Goal: Task Accomplishment & Management: Use online tool/utility

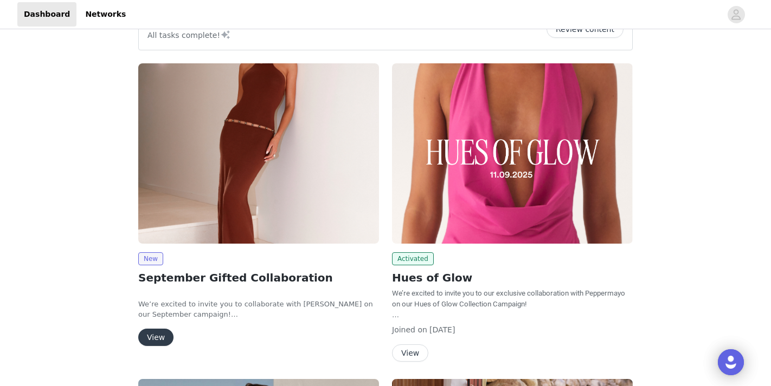
scroll to position [34, 0]
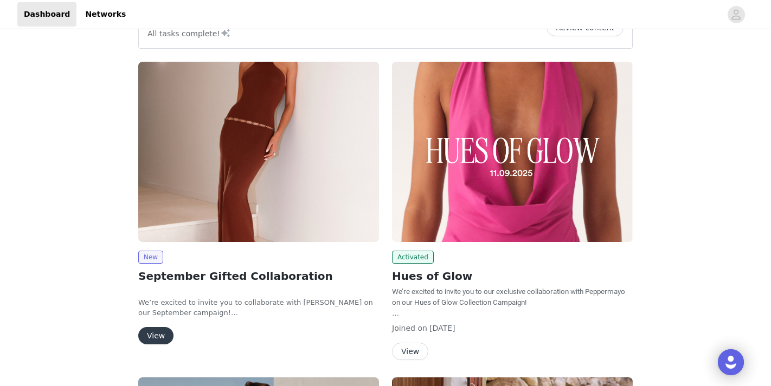
click at [152, 337] on button "View" at bounding box center [155, 335] width 35 height 17
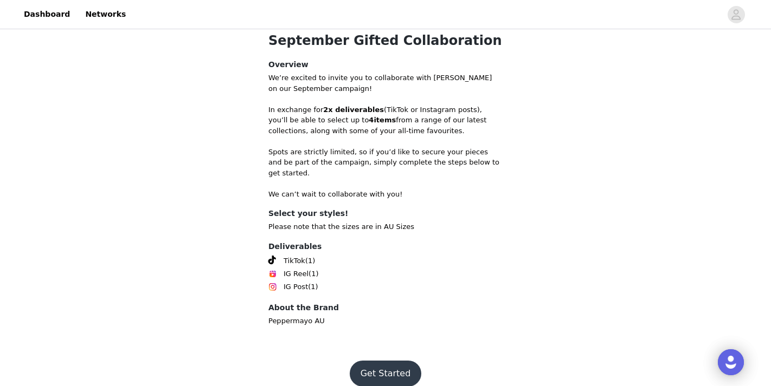
scroll to position [367, 0]
click at [390, 362] on button "Get Started" at bounding box center [386, 375] width 72 height 26
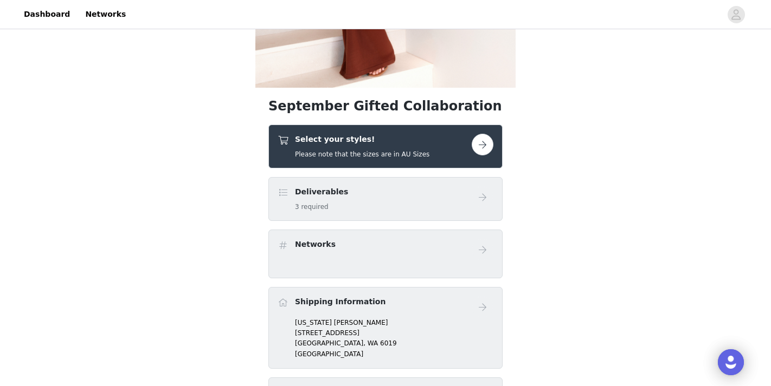
scroll to position [278, 0]
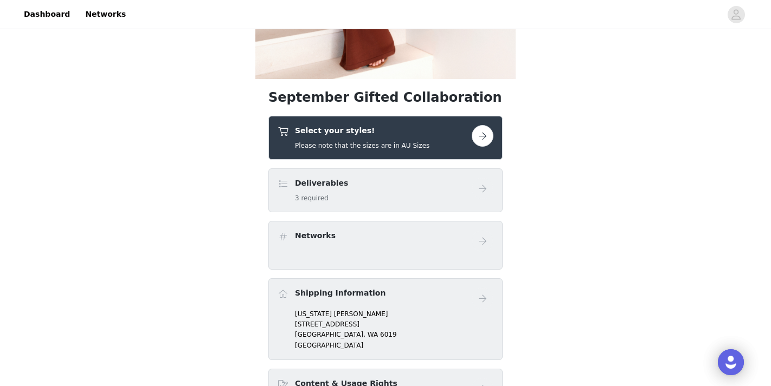
click at [479, 132] on button "button" at bounding box center [483, 136] width 22 height 22
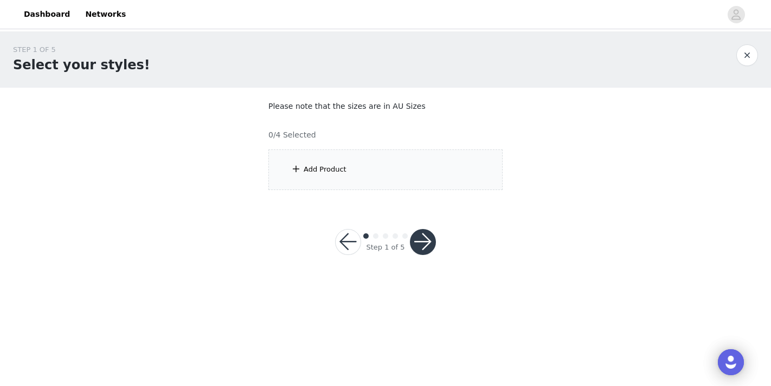
click at [371, 172] on div "Add Product" at bounding box center [385, 170] width 234 height 41
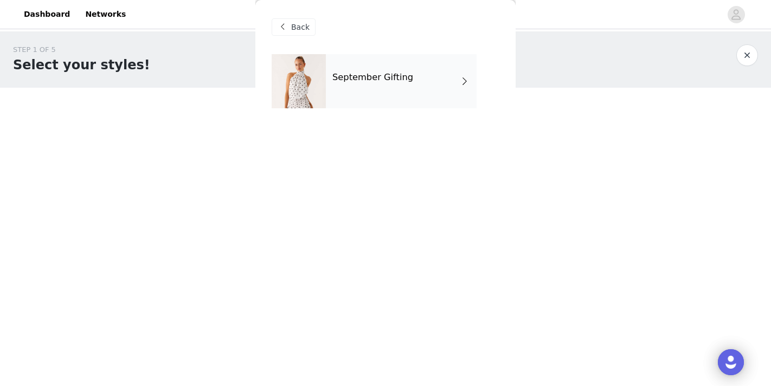
click at [392, 94] on div "September Gifting" at bounding box center [401, 81] width 151 height 54
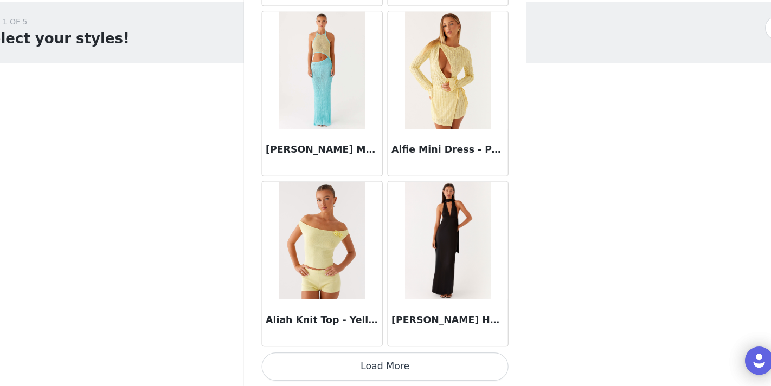
click at [372, 355] on button "Load More" at bounding box center [386, 368] width 228 height 26
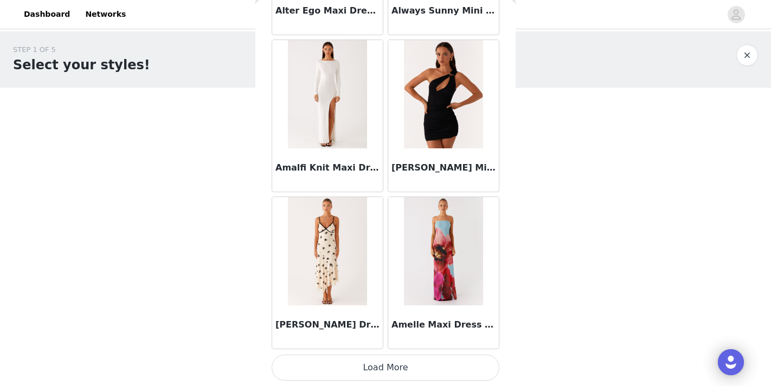
scroll to position [2844, 0]
click at [388, 369] on button "Load More" at bounding box center [386, 368] width 228 height 26
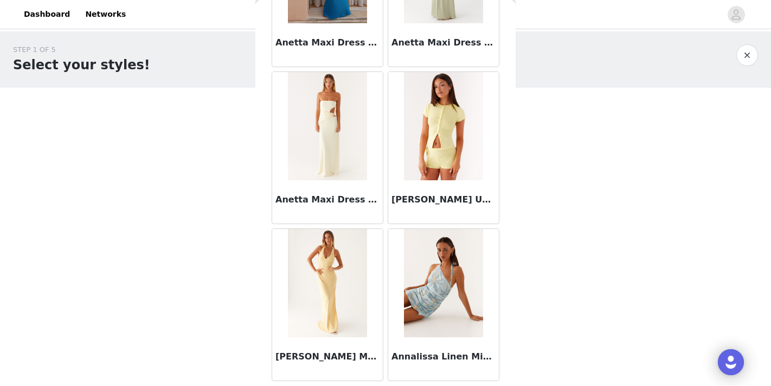
scroll to position [4404, 0]
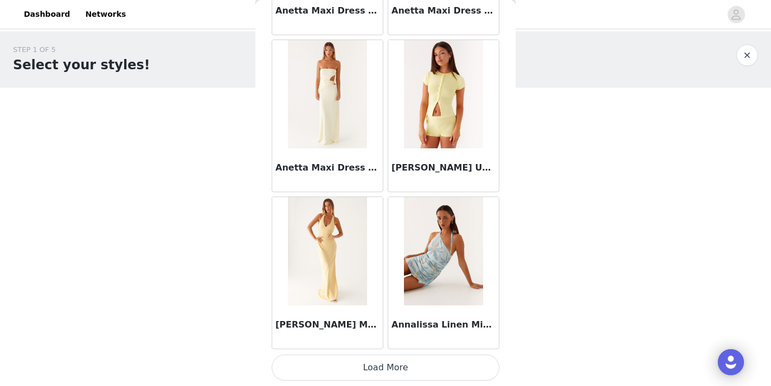
click at [398, 369] on button "Load More" at bounding box center [386, 368] width 228 height 26
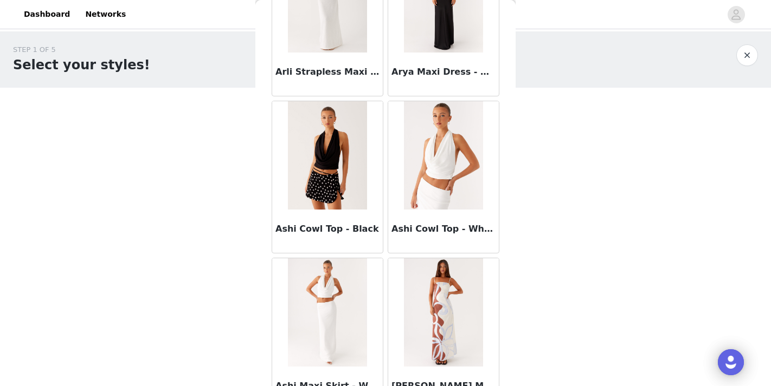
scroll to position [5459, 0]
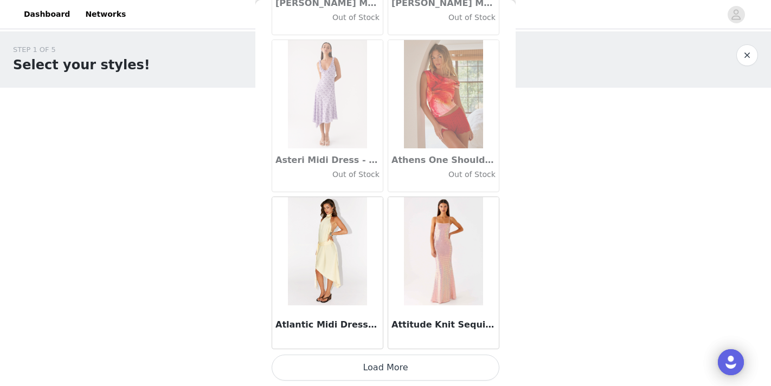
click at [397, 366] on button "Load More" at bounding box center [386, 368] width 228 height 26
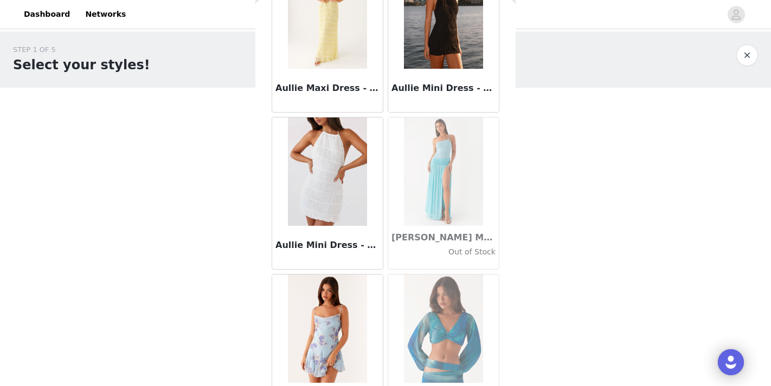
scroll to position [6744, 0]
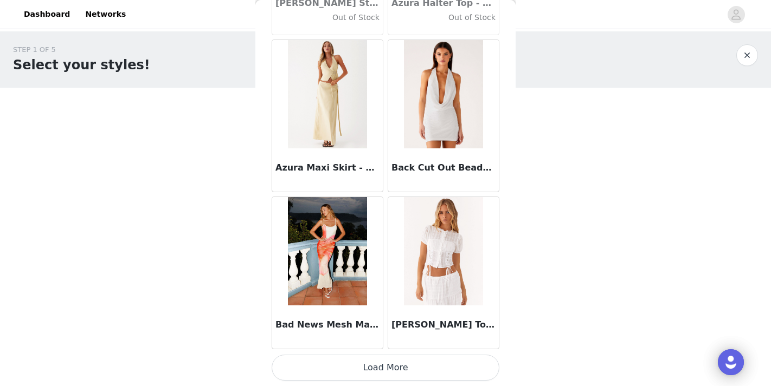
click at [402, 368] on button "Load More" at bounding box center [386, 368] width 228 height 26
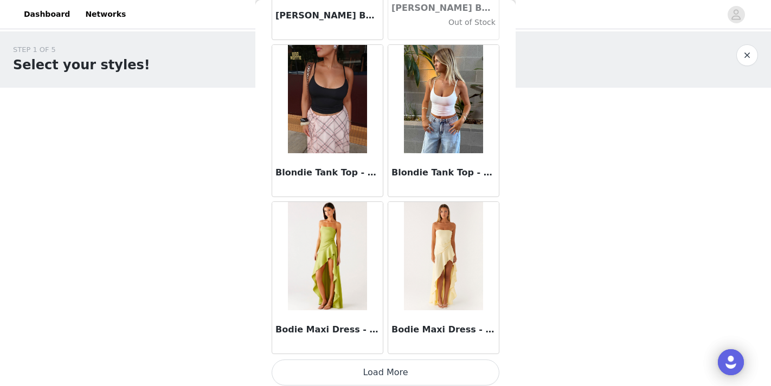
scroll to position [9128, 0]
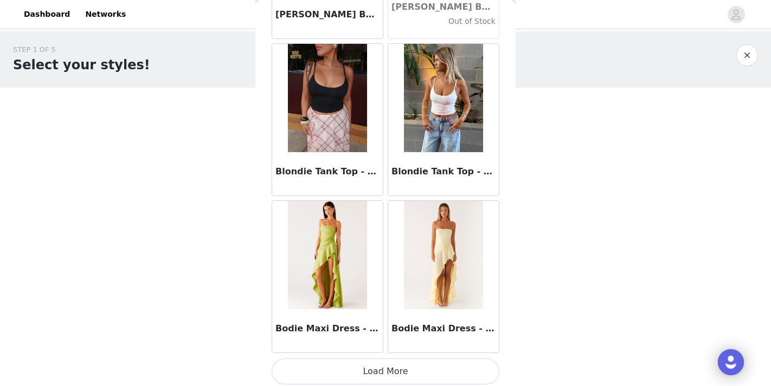
click at [390, 372] on button "Load More" at bounding box center [386, 372] width 228 height 26
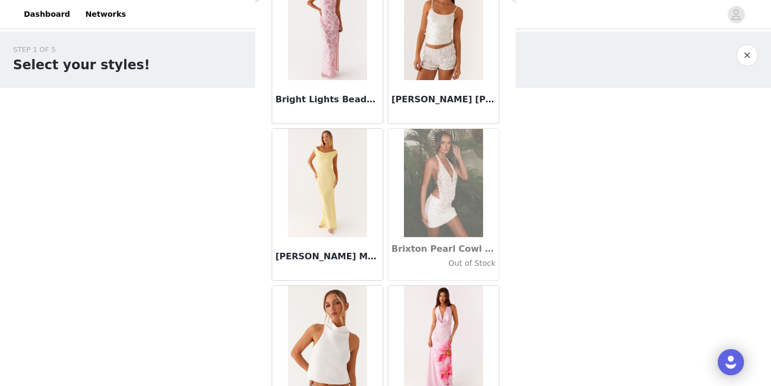
scroll to position [10151, 0]
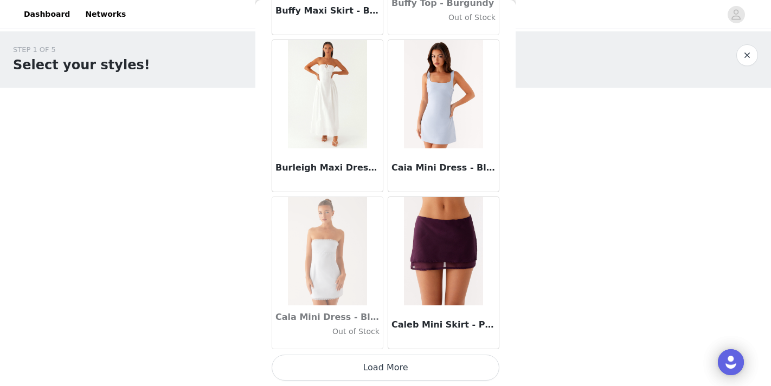
click at [385, 375] on button "Load More" at bounding box center [386, 368] width 228 height 26
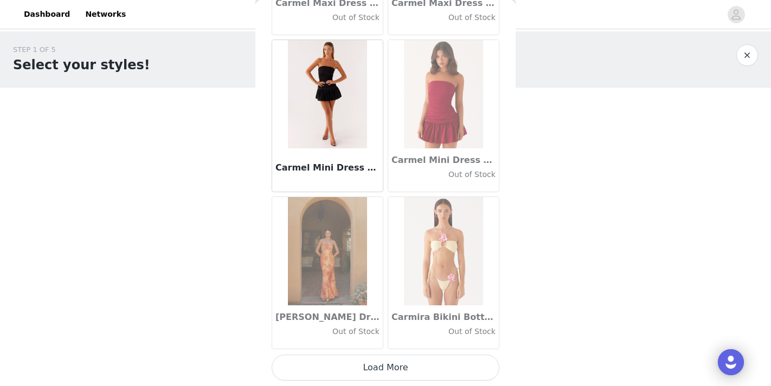
click at [386, 366] on button "Load More" at bounding box center [386, 368] width 228 height 26
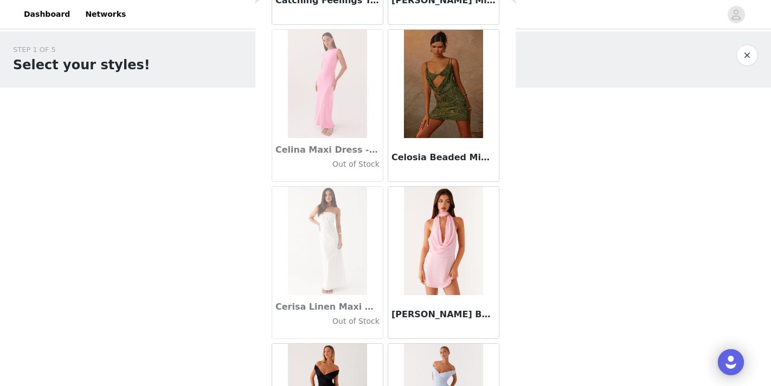
scroll to position [13241, 0]
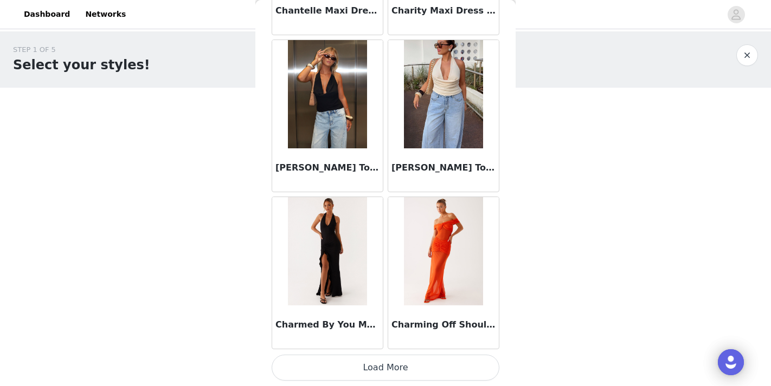
click at [390, 370] on button "Load More" at bounding box center [386, 368] width 228 height 26
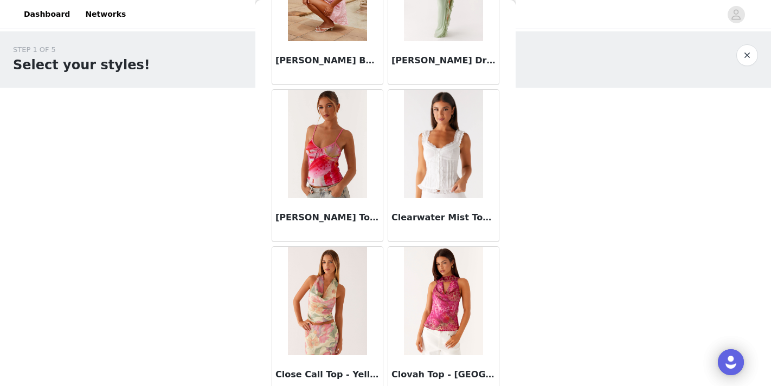
scroll to position [14910, 0]
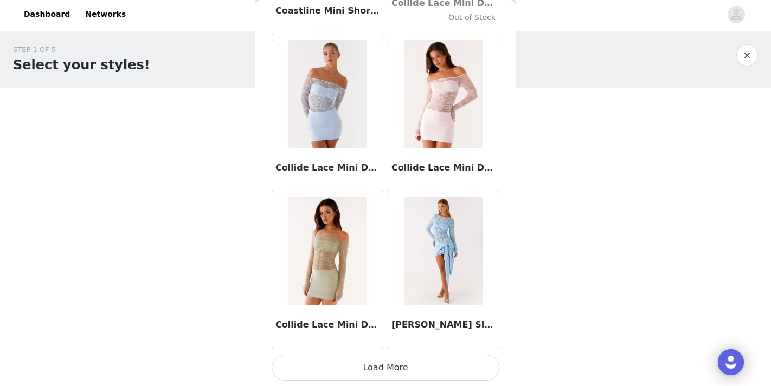
click at [395, 364] on button "Load More" at bounding box center [386, 368] width 228 height 26
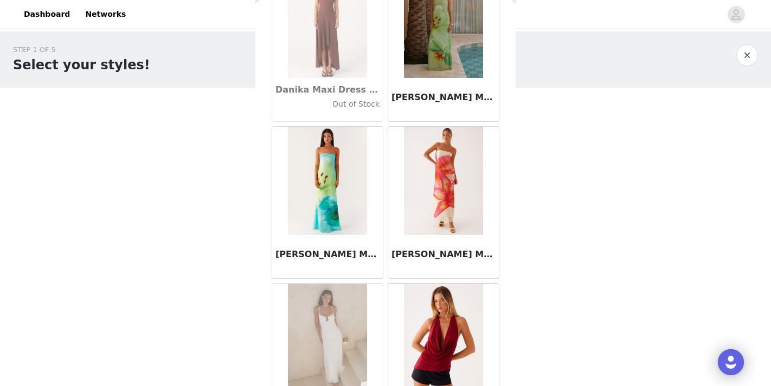
scroll to position [16750, 0]
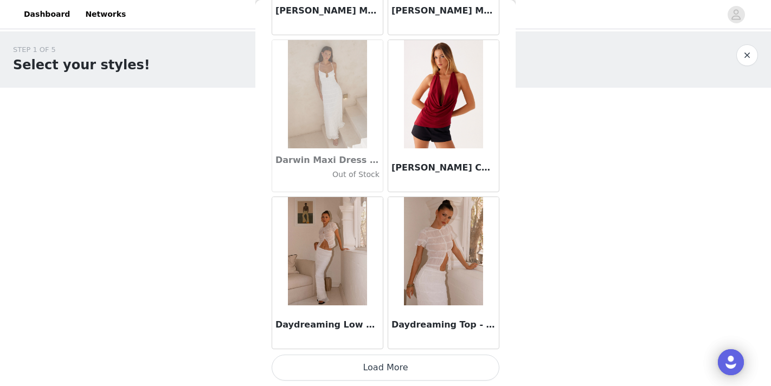
click at [383, 367] on button "Load More" at bounding box center [386, 368] width 228 height 26
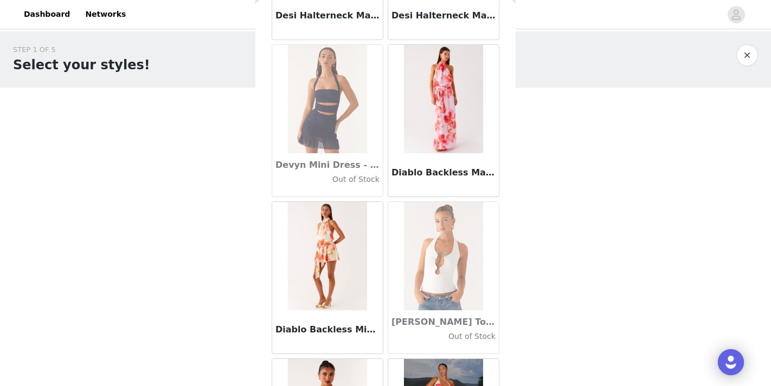
scroll to position [17931, 0]
click at [331, 247] on img at bounding box center [327, 256] width 79 height 108
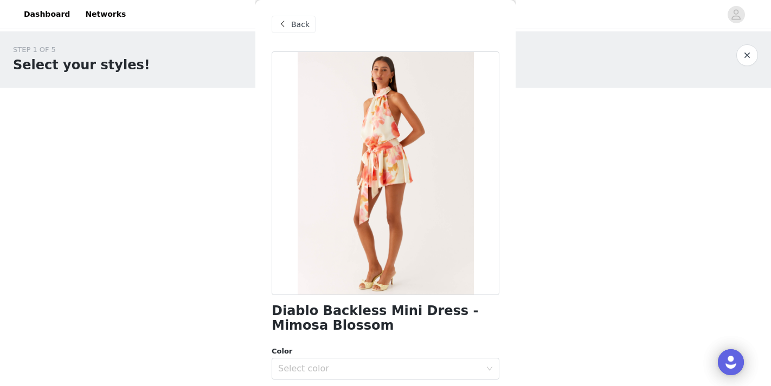
scroll to position [1, 0]
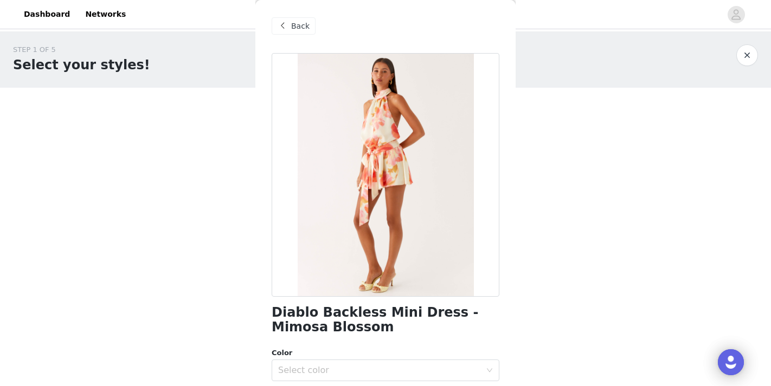
click at [302, 21] on span "Back" at bounding box center [300, 26] width 18 height 11
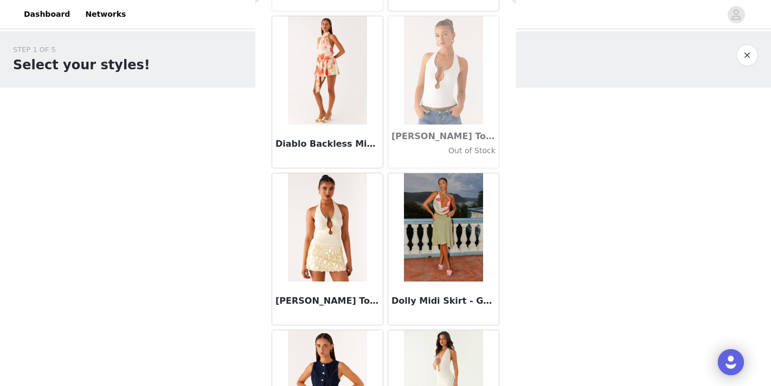
scroll to position [18056, 0]
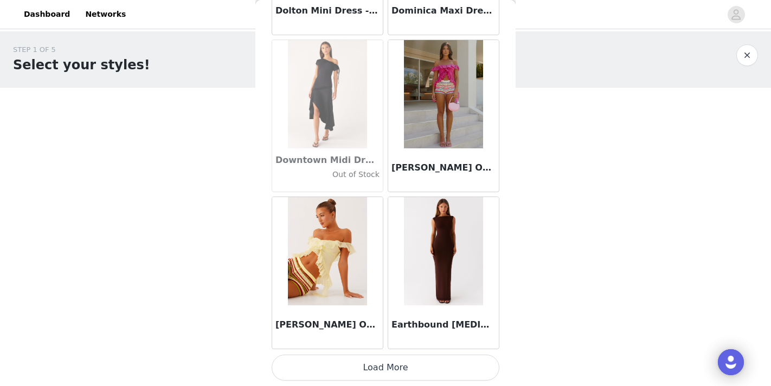
click at [380, 369] on button "Load More" at bounding box center [386, 368] width 228 height 26
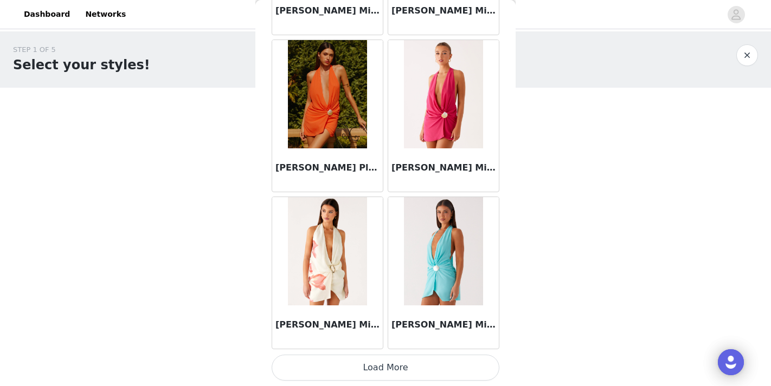
scroll to position [20136, 0]
click at [388, 369] on button "Load More" at bounding box center [386, 368] width 228 height 26
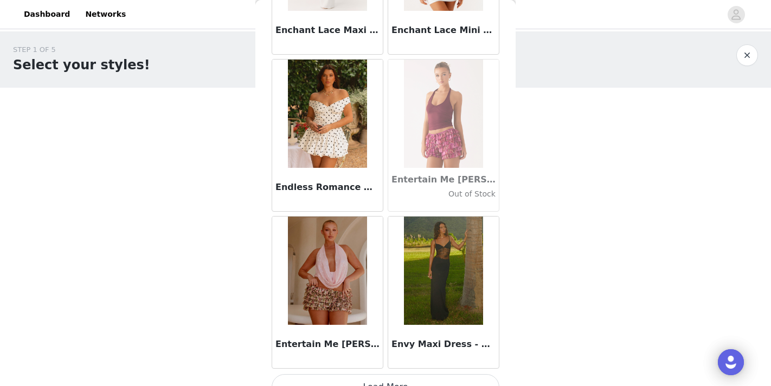
scroll to position [21696, 0]
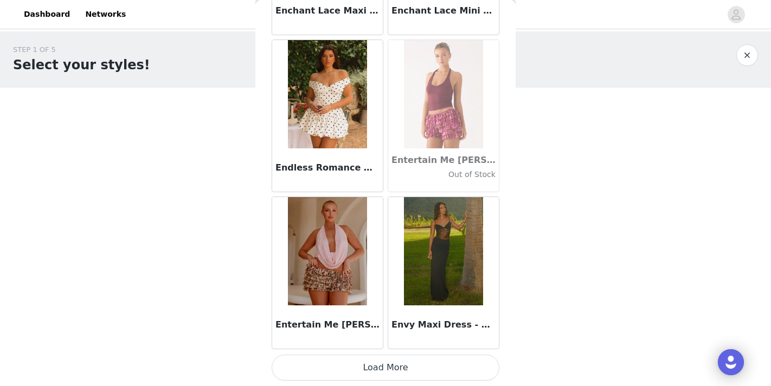
click at [391, 365] on button "Load More" at bounding box center [386, 368] width 228 height 26
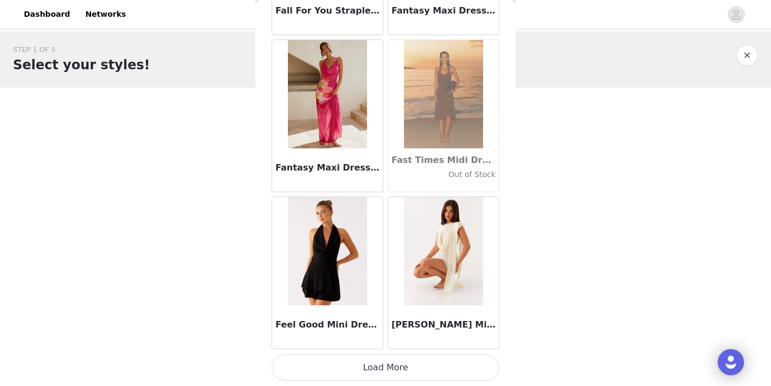
scroll to position [0, 0]
click at [446, 246] on img at bounding box center [443, 251] width 79 height 108
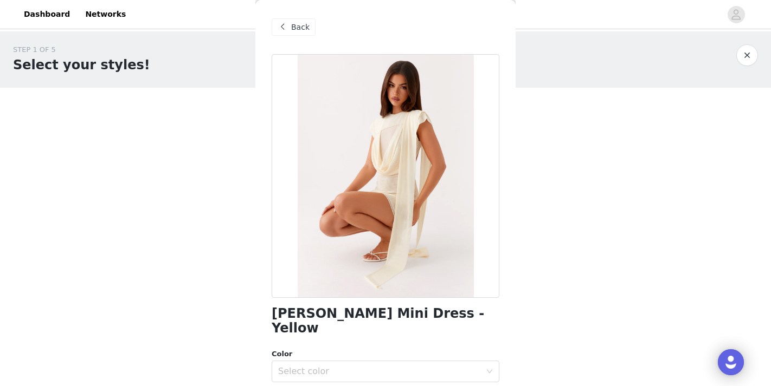
click at [298, 30] on span "Back" at bounding box center [300, 27] width 18 height 11
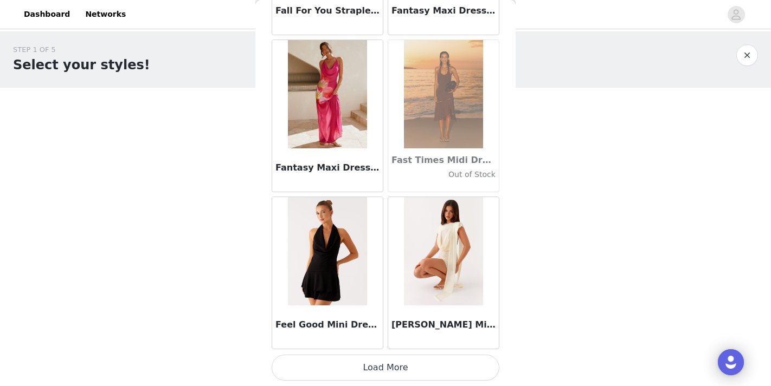
click at [395, 369] on button "Load More" at bounding box center [386, 368] width 228 height 26
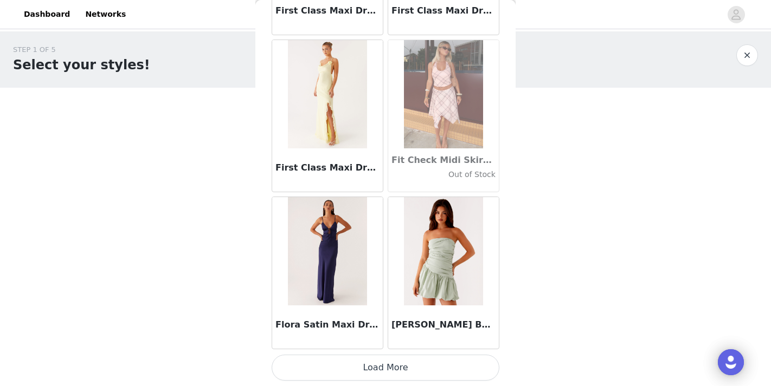
scroll to position [24852, 0]
click at [395, 368] on button "Load More" at bounding box center [386, 368] width 228 height 26
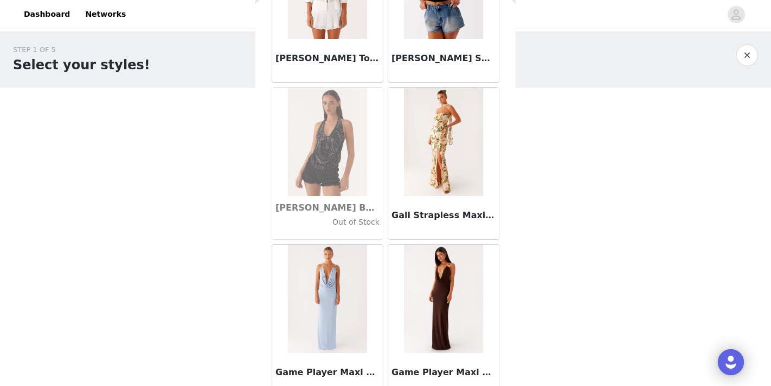
scroll to position [25754, 0]
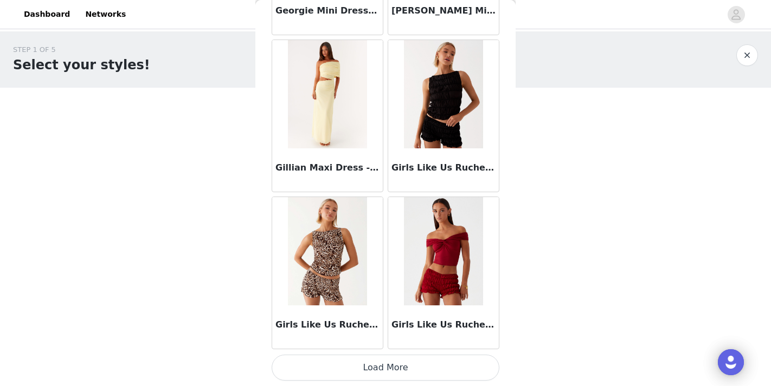
click at [397, 365] on button "Load More" at bounding box center [386, 368] width 228 height 26
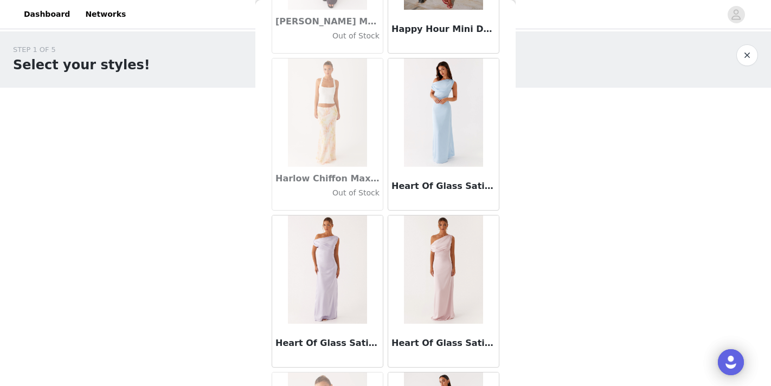
scroll to position [27662, 0]
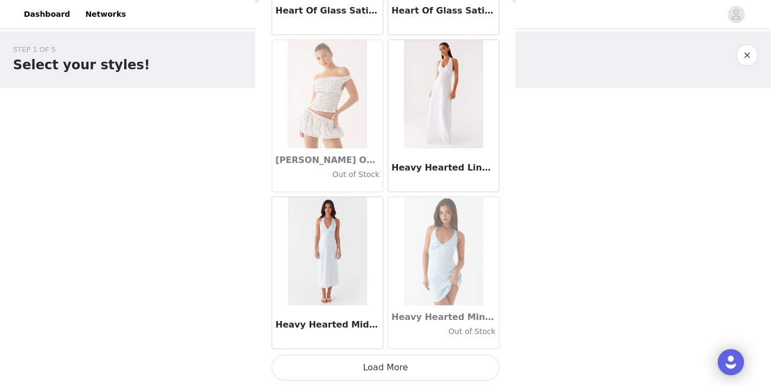
click at [386, 366] on button "Load More" at bounding box center [386, 368] width 228 height 26
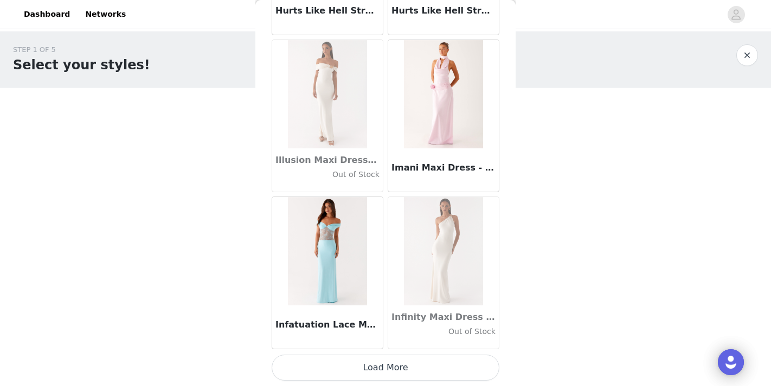
scroll to position [29568, 0]
click at [393, 363] on button "Load More" at bounding box center [386, 368] width 228 height 26
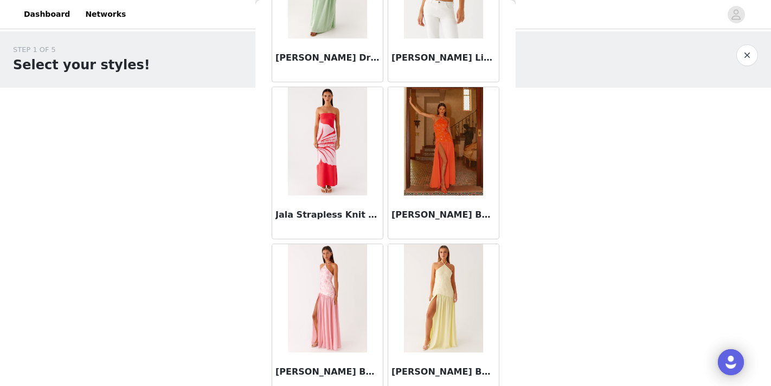
scroll to position [30466, 0]
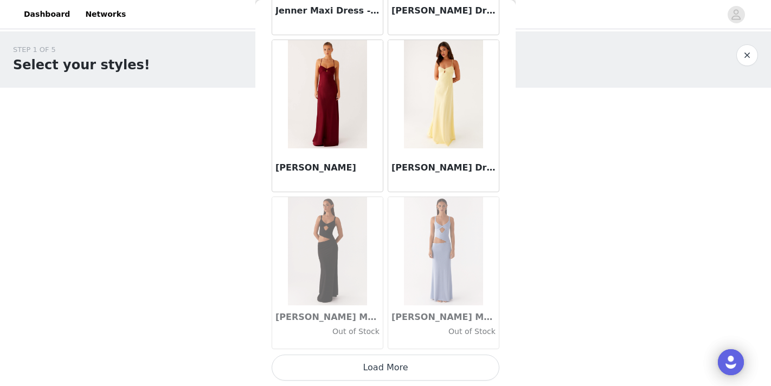
click at [386, 368] on button "Load More" at bounding box center [386, 368] width 228 height 26
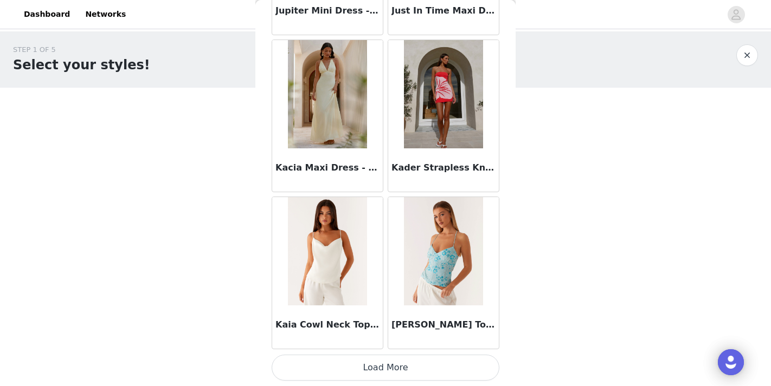
scroll to position [32712, 0]
click at [381, 369] on button "Load More" at bounding box center [386, 368] width 228 height 26
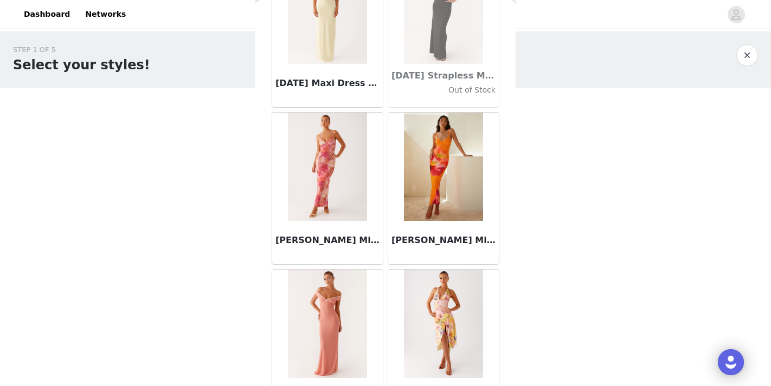
scroll to position [34055, 0]
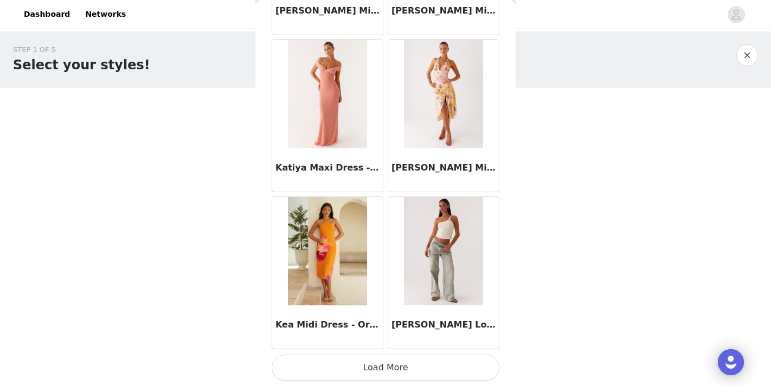
click at [419, 363] on button "Load More" at bounding box center [386, 368] width 228 height 26
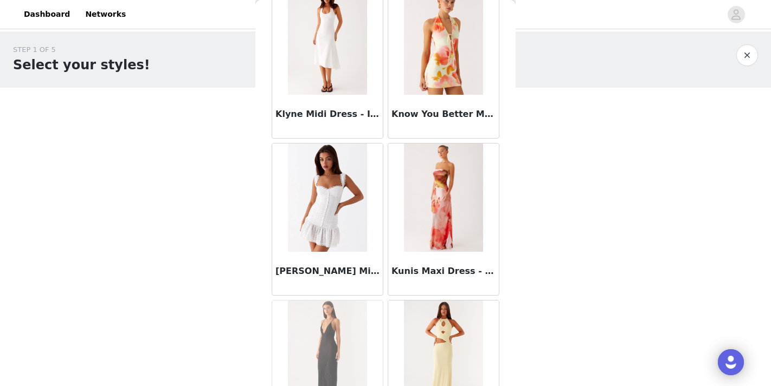
scroll to position [35440, 0]
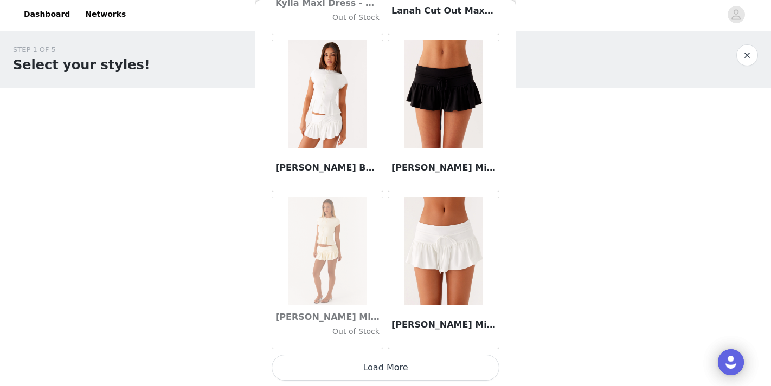
click at [401, 364] on button "Load More" at bounding box center [386, 368] width 228 height 26
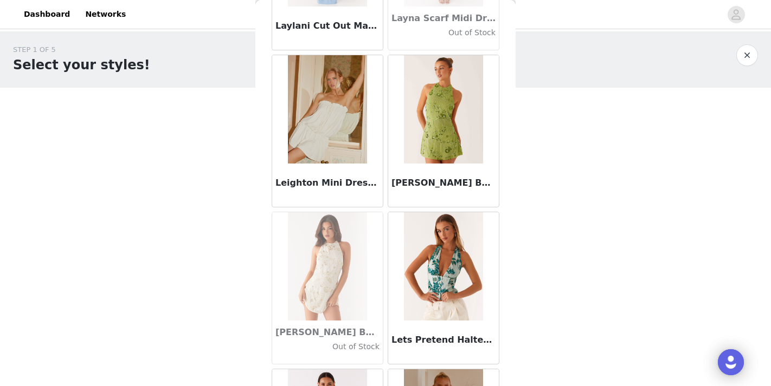
scroll to position [36477, 0]
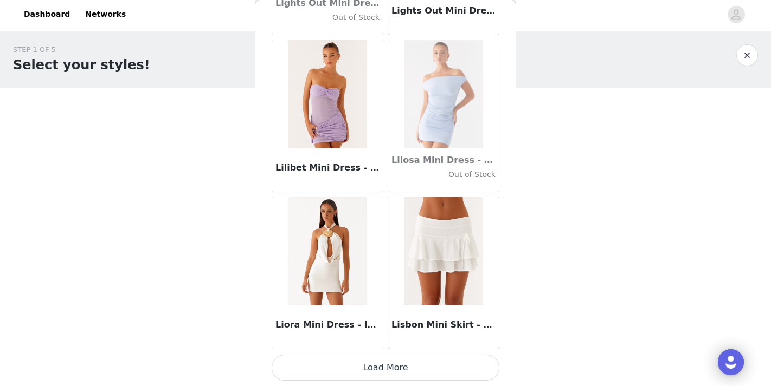
click at [385, 370] on button "Load More" at bounding box center [386, 368] width 228 height 26
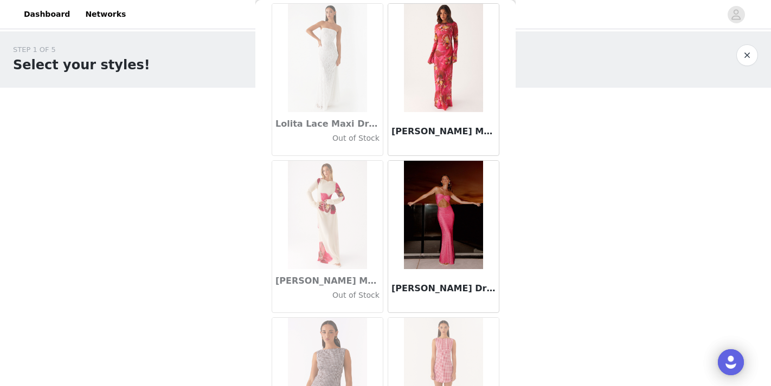
scroll to position [37781, 0]
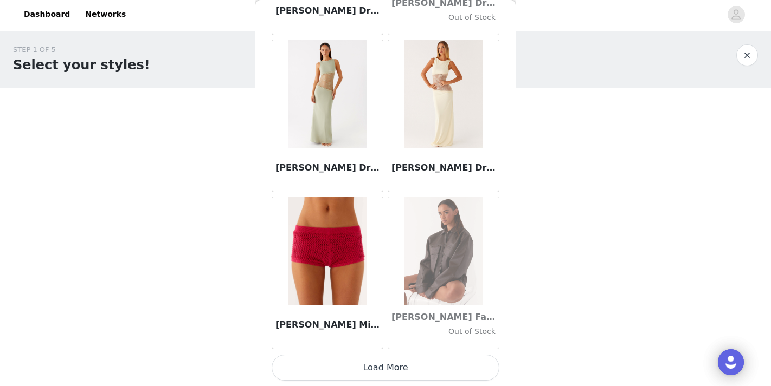
click at [406, 367] on button "Load More" at bounding box center [386, 368] width 228 height 26
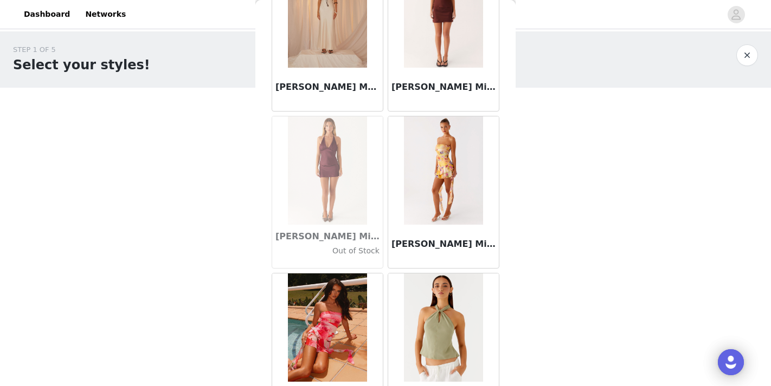
scroll to position [40031, 0]
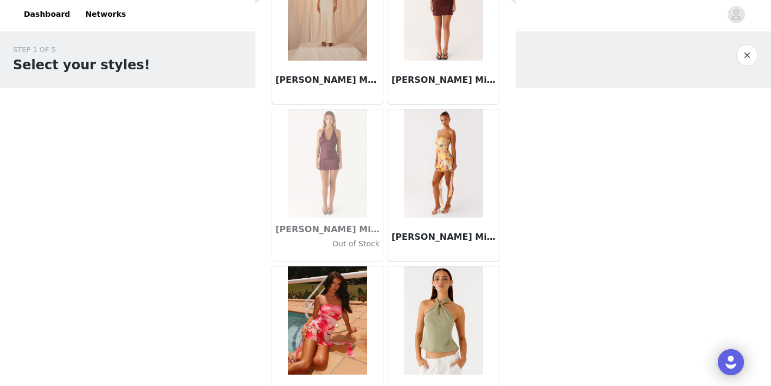
click at [423, 301] on img at bounding box center [443, 321] width 79 height 108
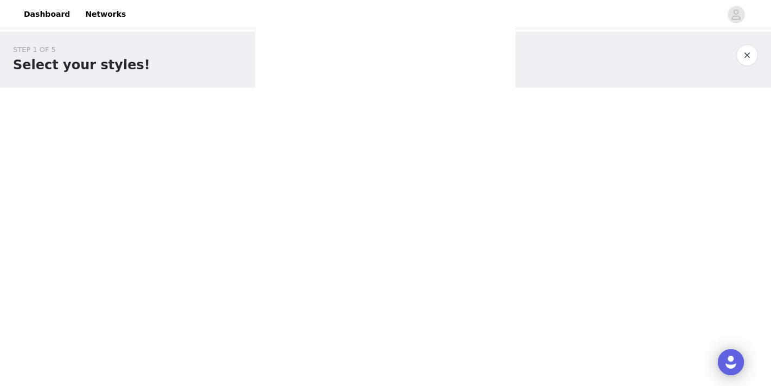
scroll to position [0, 0]
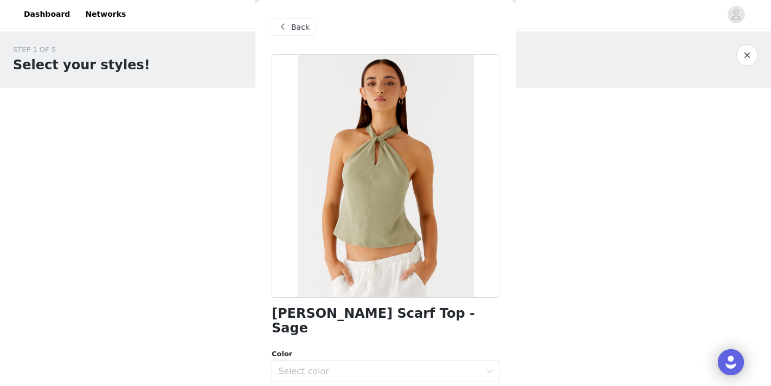
click at [304, 23] on span "Back" at bounding box center [300, 27] width 18 height 11
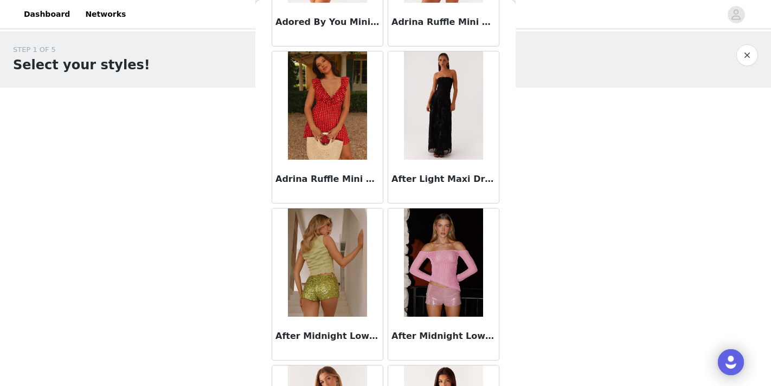
scroll to position [319, 0]
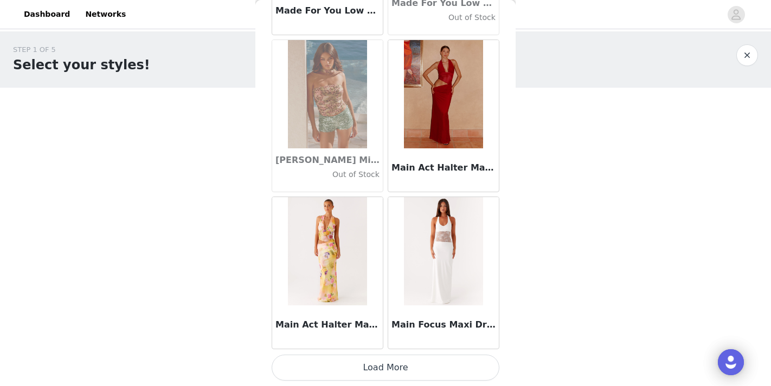
click at [385, 368] on button "Load More" at bounding box center [386, 368] width 228 height 26
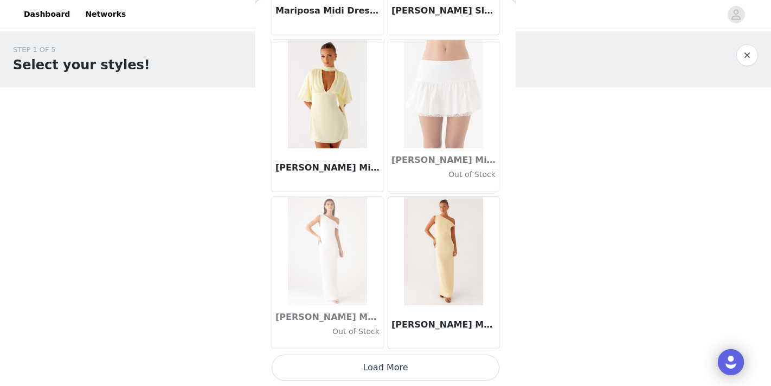
scroll to position [42144, 0]
click at [393, 368] on button "Load More" at bounding box center [386, 368] width 228 height 26
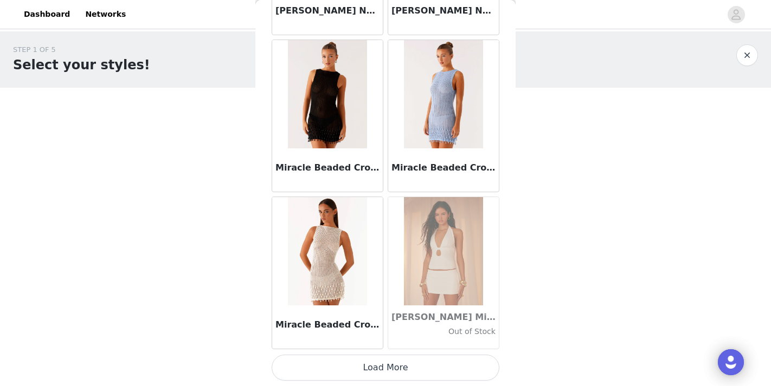
click at [391, 363] on button "Load More" at bounding box center [386, 368] width 228 height 26
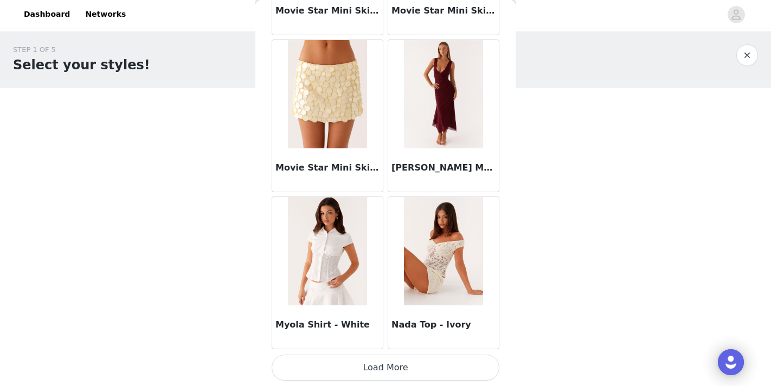
scroll to position [45288, 0]
click at [398, 369] on button "Load More" at bounding box center [386, 368] width 228 height 26
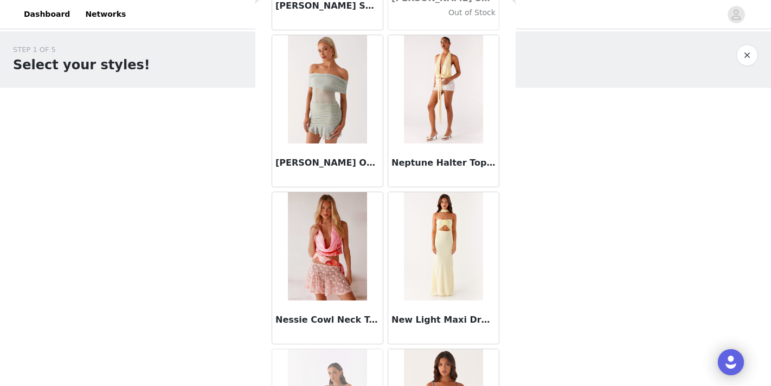
scroll to position [45922, 0]
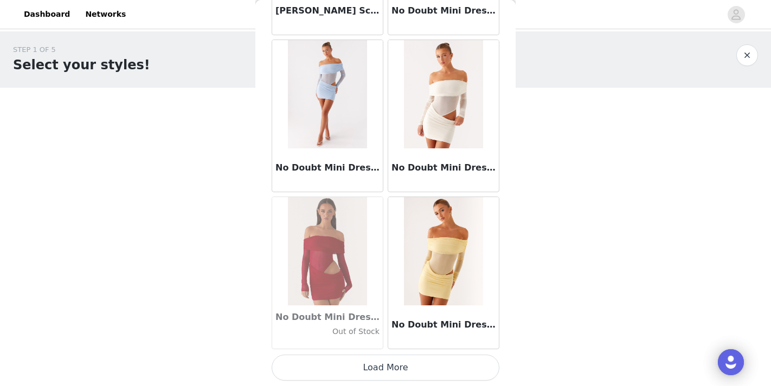
click at [396, 366] on button "Load More" at bounding box center [386, 368] width 228 height 26
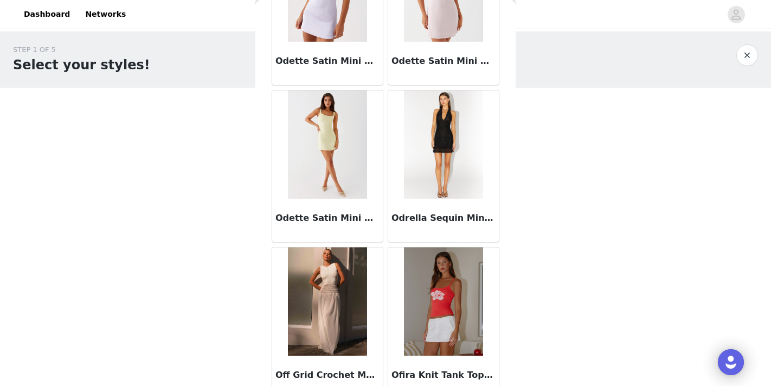
scroll to position [48386, 0]
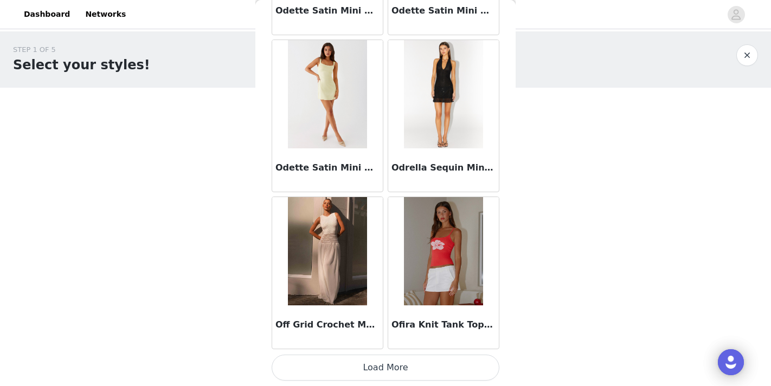
click at [396, 365] on button "Load More" at bounding box center [386, 368] width 228 height 26
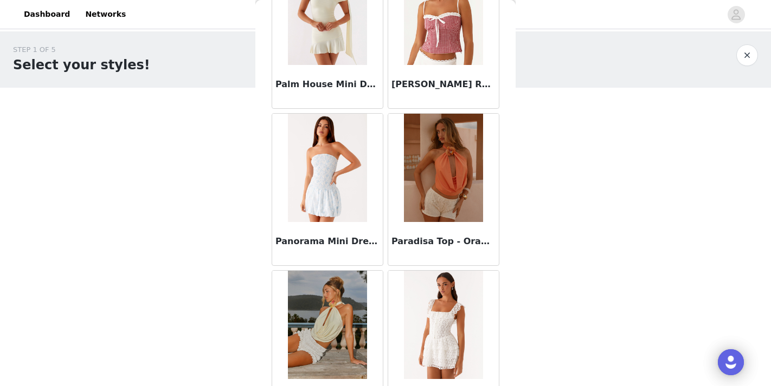
scroll to position [49775, 0]
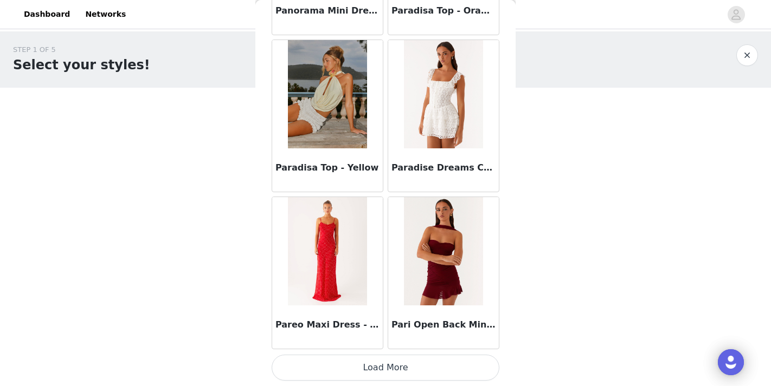
click at [390, 370] on button "Load More" at bounding box center [386, 368] width 228 height 26
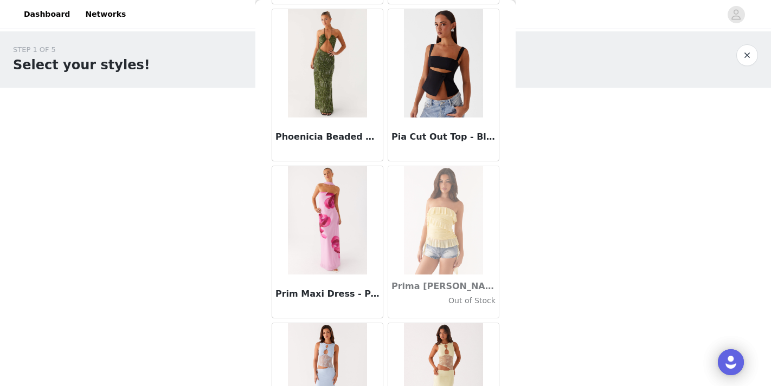
scroll to position [50981, 0]
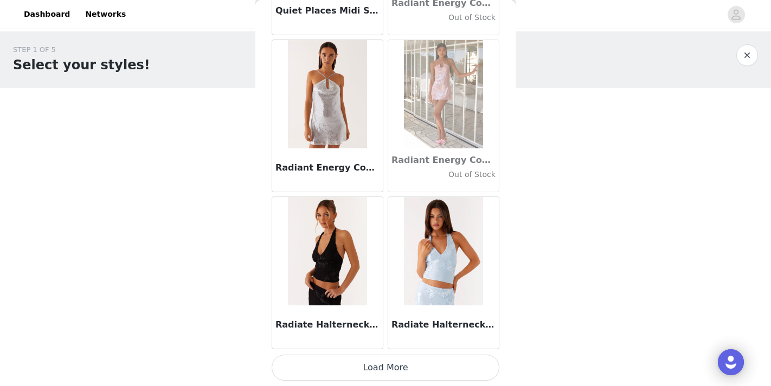
click at [391, 364] on button "Load More" at bounding box center [386, 368] width 228 height 26
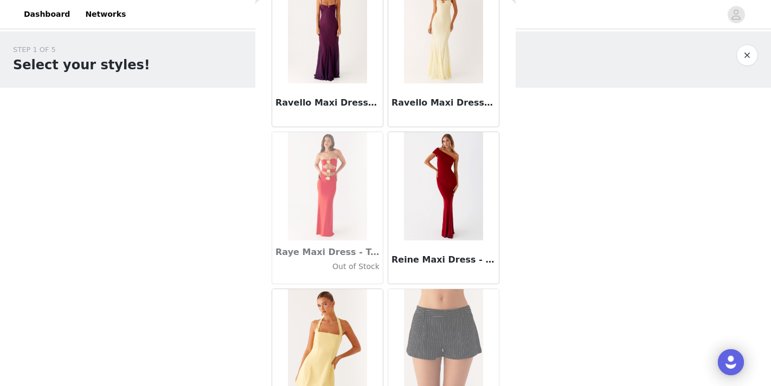
scroll to position [52680, 0]
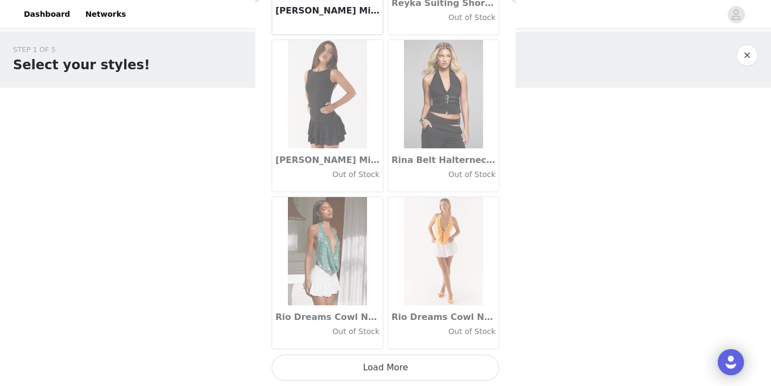
click at [408, 366] on button "Load More" at bounding box center [386, 368] width 228 height 26
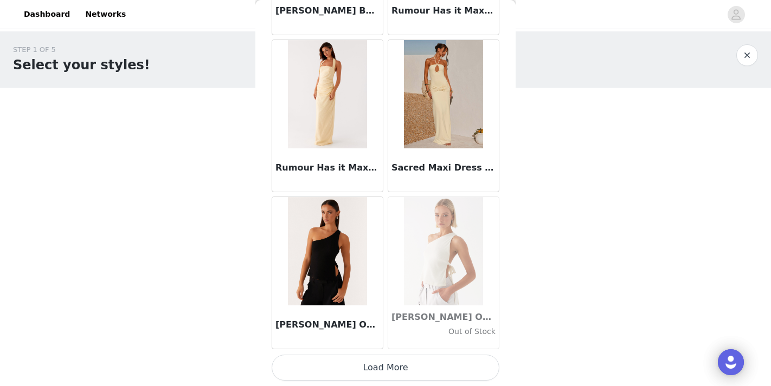
scroll to position [54720, 0]
click at [388, 367] on button "Load More" at bounding box center [386, 368] width 228 height 26
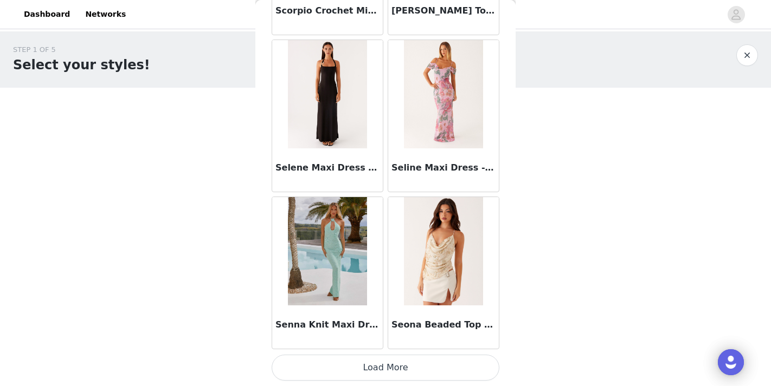
scroll to position [56292, 0]
click at [398, 368] on button "Load More" at bounding box center [386, 368] width 228 height 26
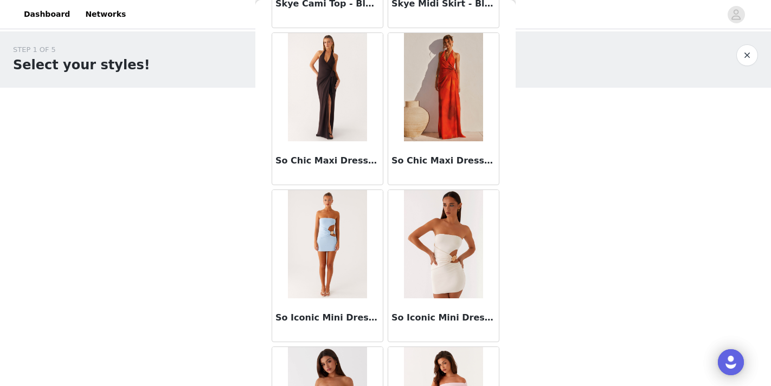
scroll to position [57404, 0]
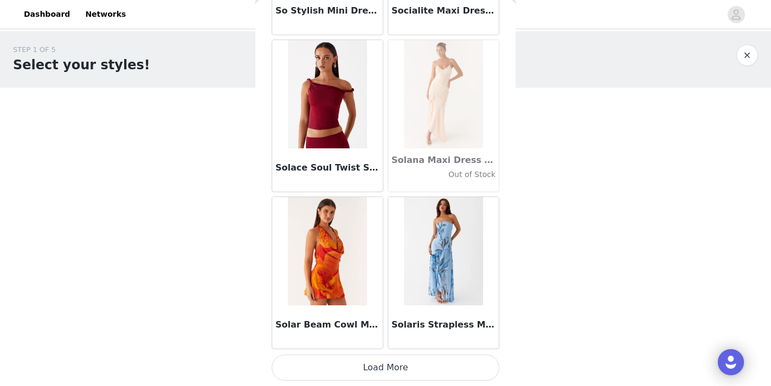
click at [409, 366] on button "Load More" at bounding box center [386, 368] width 228 height 26
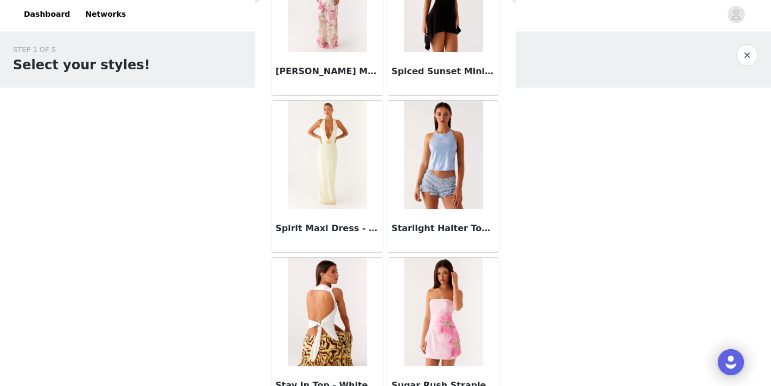
scroll to position [59224, 0]
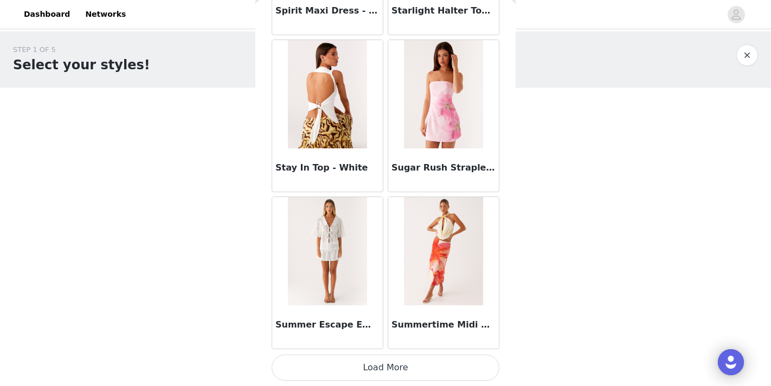
click at [410, 373] on button "Load More" at bounding box center [386, 368] width 228 height 26
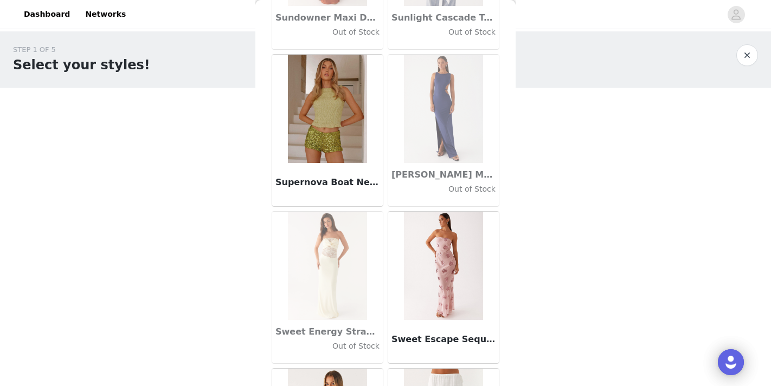
scroll to position [59895, 0]
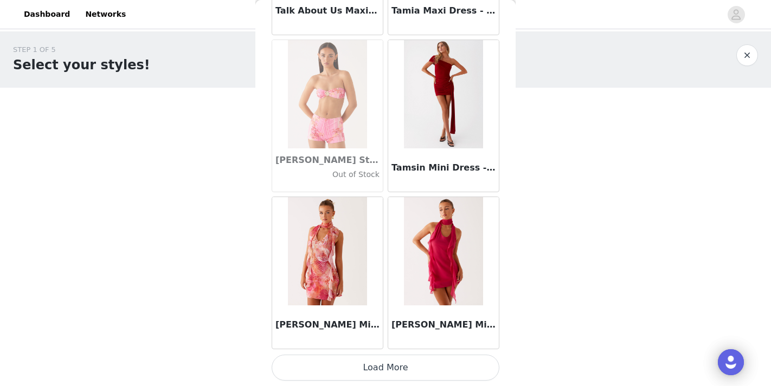
click at [407, 369] on button "Load More" at bounding box center [386, 368] width 228 height 26
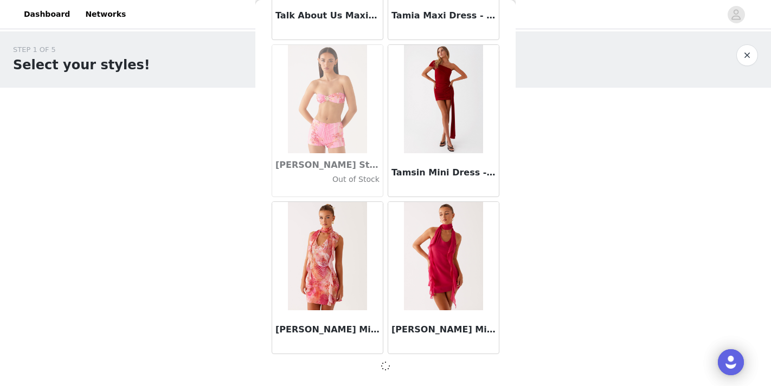
scroll to position [61003, 0]
